Goal: Navigation & Orientation: Find specific page/section

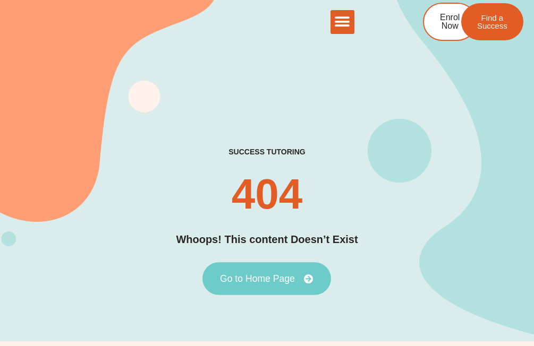
click at [274, 276] on span "Go to Home Page" at bounding box center [257, 279] width 75 height 10
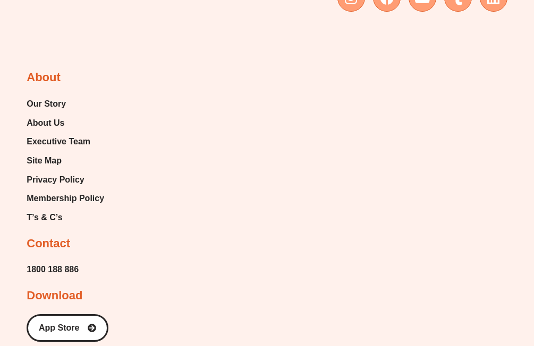
scroll to position [5841, 0]
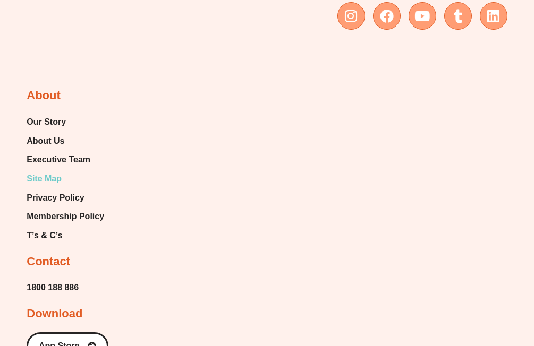
click at [30, 171] on span "Site Map" at bounding box center [44, 179] width 35 height 16
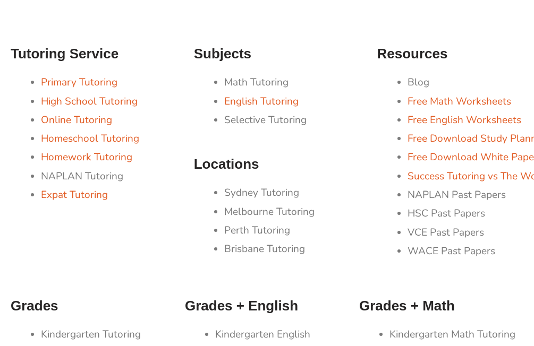
click at [237, 233] on li "Perth Tutoring" at bounding box center [295, 230] width 142 height 19
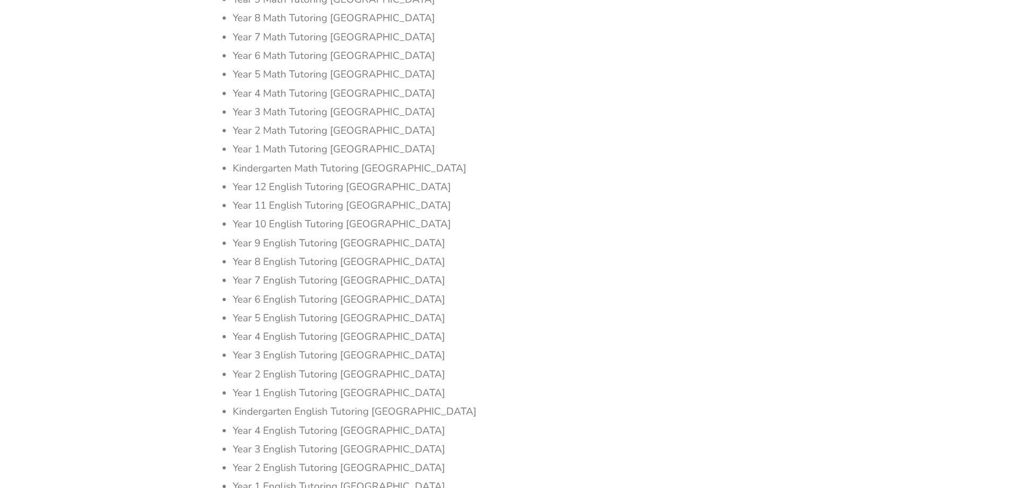
scroll to position [117246, 0]
